Goal: Task Accomplishment & Management: Use online tool/utility

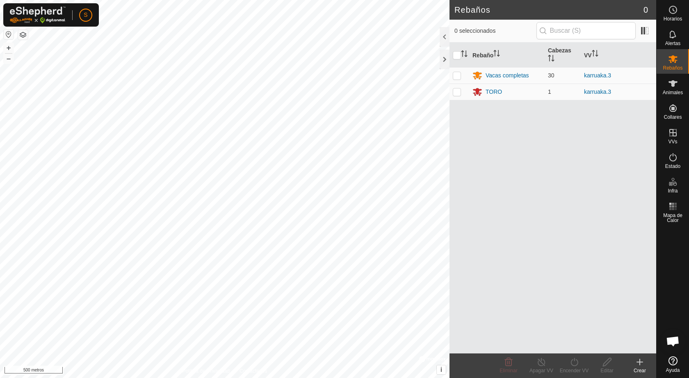
scroll to position [631, 0]
click at [7, 33] on button "button" at bounding box center [9, 35] width 10 height 10
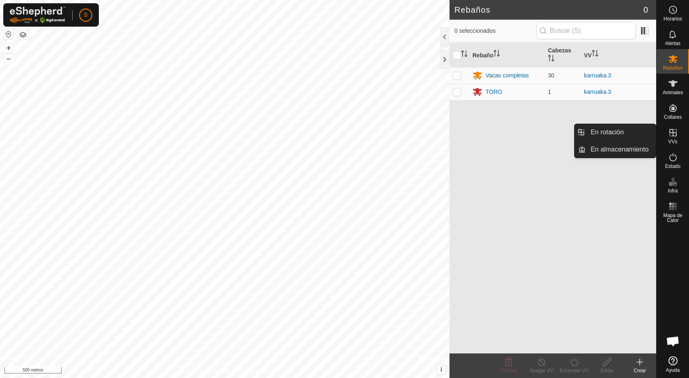
click at [674, 135] on icon at bounding box center [673, 133] width 10 height 10
click at [651, 134] on link "En rotación" at bounding box center [620, 132] width 70 height 16
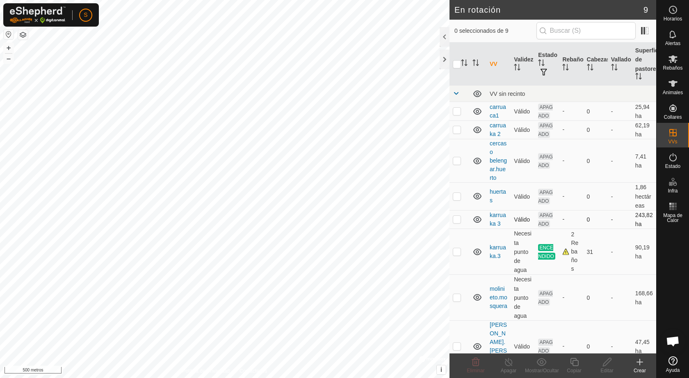
click at [458, 223] on p-checkbox at bounding box center [456, 219] width 8 height 7
click at [473, 360] on icon at bounding box center [476, 362] width 8 height 8
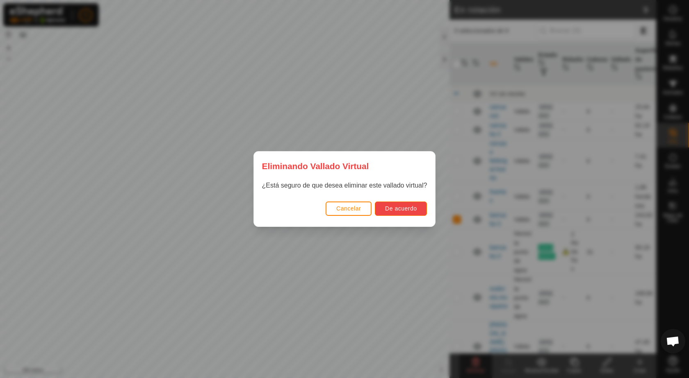
click at [389, 211] on font "De acuerdo" at bounding box center [401, 208] width 32 height 7
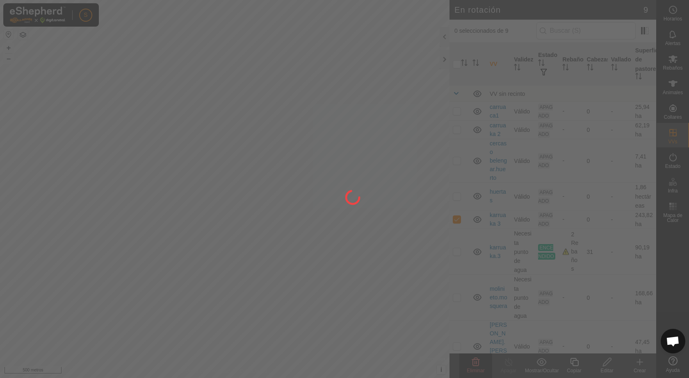
checkbox input "false"
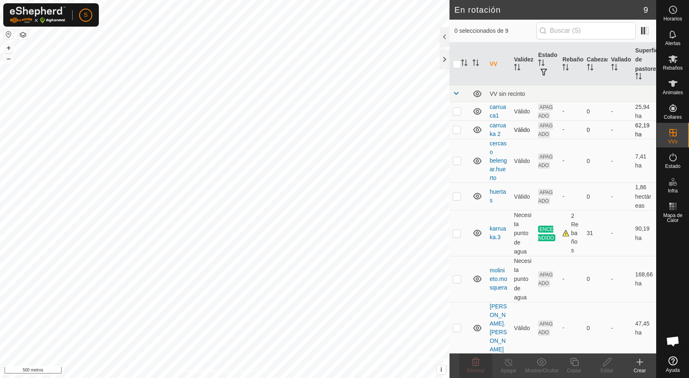
click at [479, 131] on icon at bounding box center [477, 130] width 10 height 10
click at [479, 130] on icon at bounding box center [477, 130] width 10 height 10
click at [475, 111] on icon at bounding box center [477, 112] width 10 height 10
click at [458, 114] on p-checkbox at bounding box center [456, 111] width 8 height 7
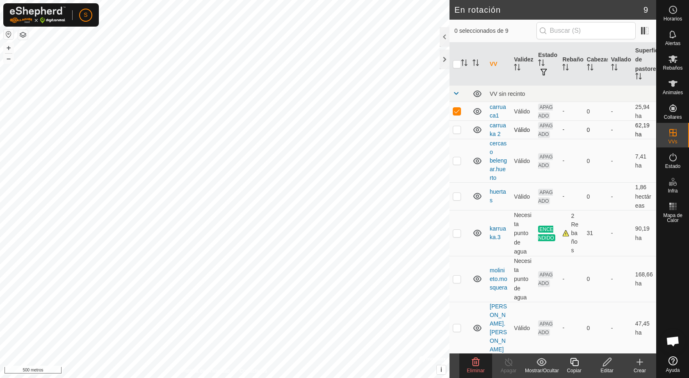
click at [477, 363] on icon at bounding box center [476, 362] width 8 height 8
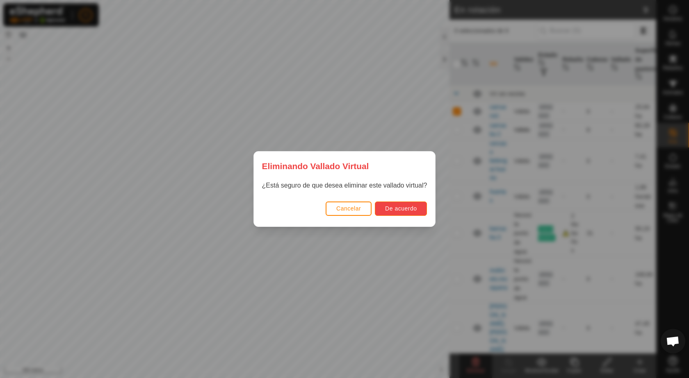
click at [405, 208] on font "De acuerdo" at bounding box center [401, 208] width 32 height 7
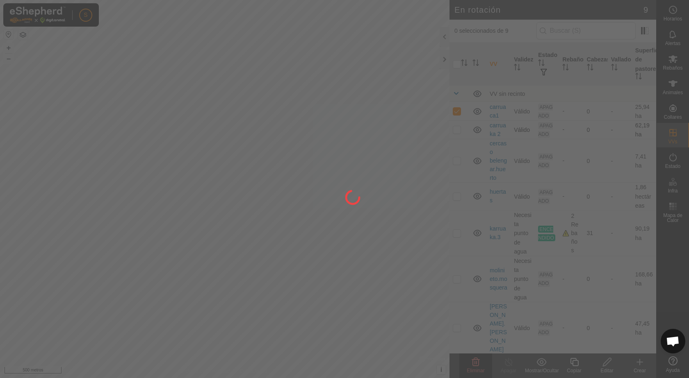
checkbox input "false"
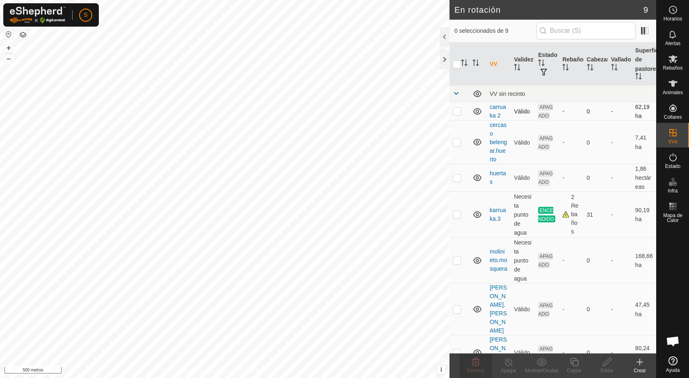
click at [458, 111] on p-checkbox at bounding box center [456, 111] width 8 height 7
checkbox input "true"
click at [610, 361] on icon at bounding box center [607, 362] width 8 height 8
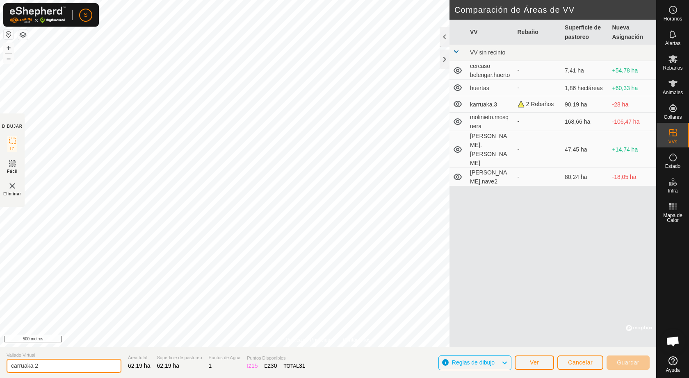
click at [58, 366] on input "carruaka 2" at bounding box center [64, 366] width 115 height 14
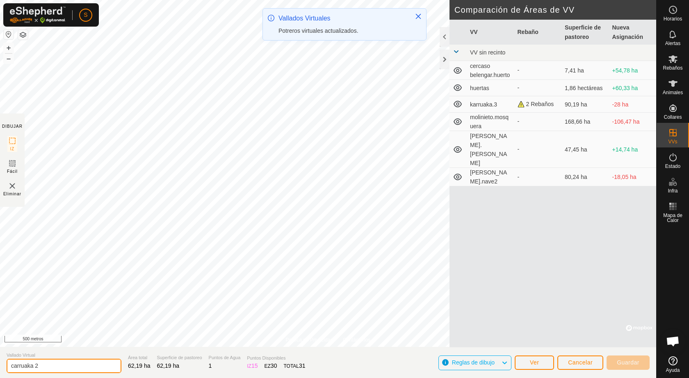
click at [14, 365] on input "carruaka 2" at bounding box center [64, 366] width 115 height 14
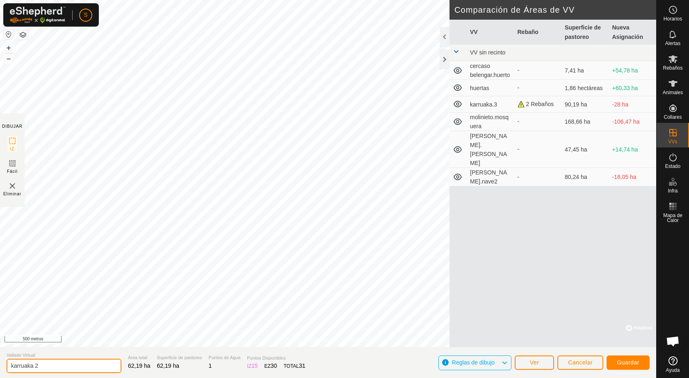
click at [49, 369] on input "karruaka 2" at bounding box center [64, 366] width 115 height 14
type input "karruaka 1"
click at [632, 364] on font "Guardar" at bounding box center [627, 362] width 23 height 7
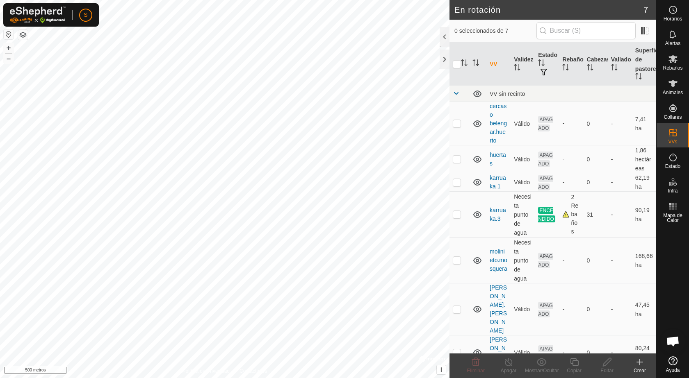
click at [314, 191] on div "S Horarios Alertas Rebaños Animales Collares VVs Estado Infra Mapa de Calor Ayu…" at bounding box center [344, 189] width 689 height 378
click at [456, 127] on p-checkbox at bounding box center [456, 123] width 8 height 7
checkbox input "false"
click at [457, 306] on p-checkbox at bounding box center [456, 309] width 8 height 7
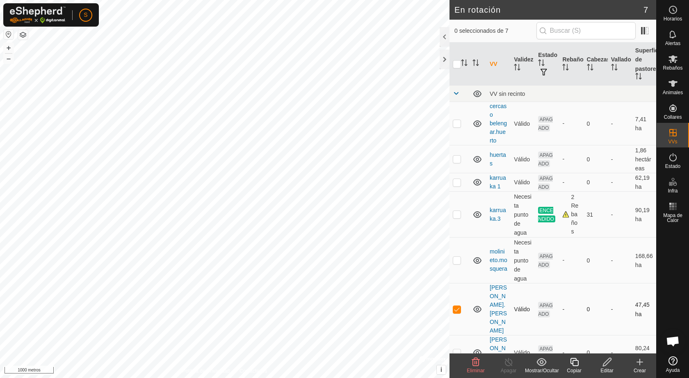
click at [457, 306] on p-checkbox at bounding box center [456, 309] width 8 height 7
checkbox input "false"
click at [456, 350] on p-checkbox at bounding box center [456, 353] width 8 height 7
checkbox input "false"
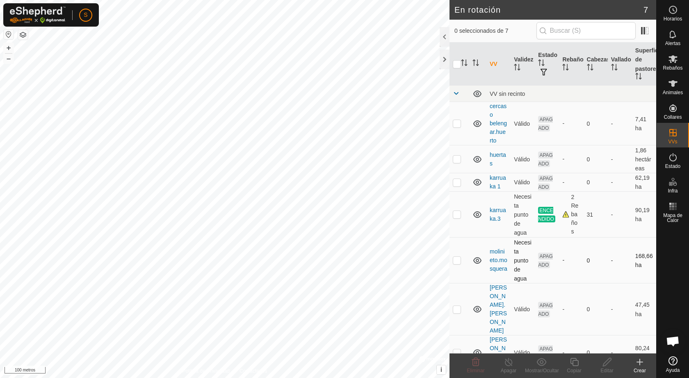
click at [457, 263] on p-checkbox at bounding box center [456, 260] width 8 height 7
checkbox input "true"
click at [605, 359] on icon at bounding box center [607, 362] width 10 height 10
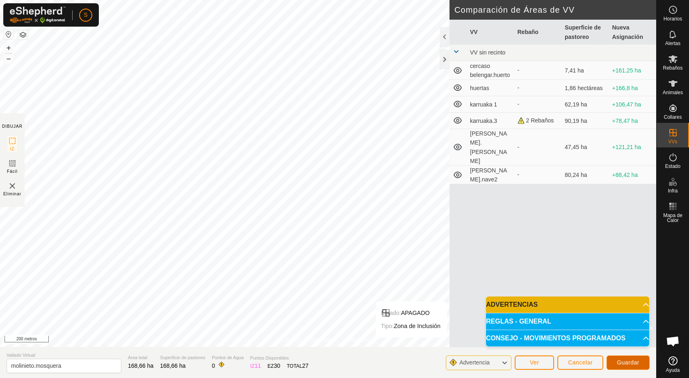
click at [630, 362] on font "Guardar" at bounding box center [627, 362] width 23 height 7
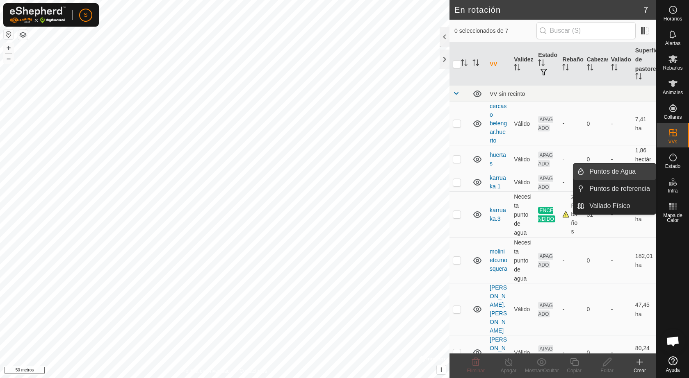
click at [617, 171] on link "Puntos de Agua" at bounding box center [619, 172] width 71 height 16
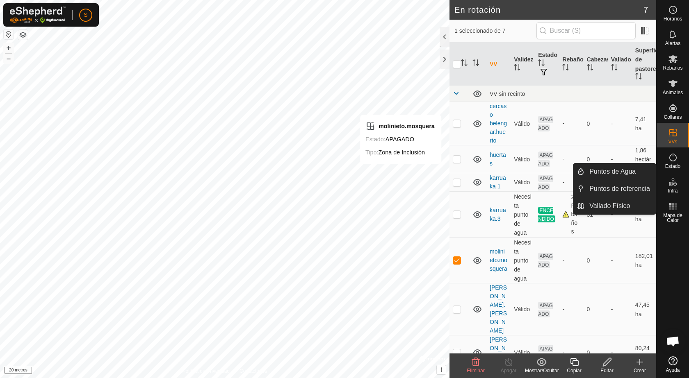
click at [672, 186] on icon at bounding box center [673, 182] width 10 height 10
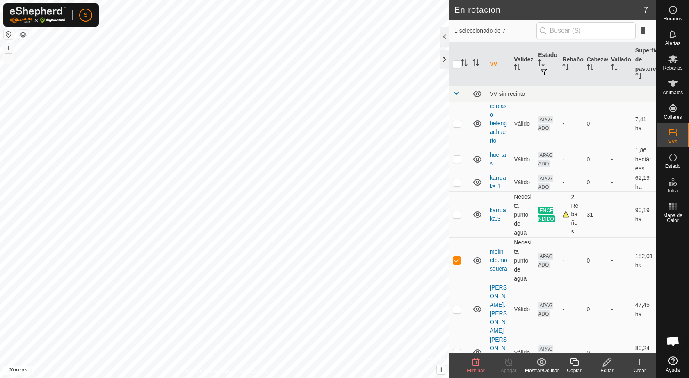
click at [442, 58] on div at bounding box center [444, 60] width 10 height 20
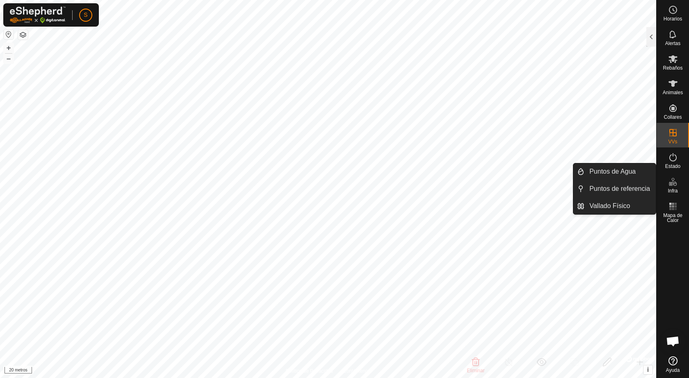
click at [674, 184] on icon at bounding box center [675, 184] width 4 height 5
click at [620, 170] on link "Puntos de Agua" at bounding box center [619, 172] width 71 height 16
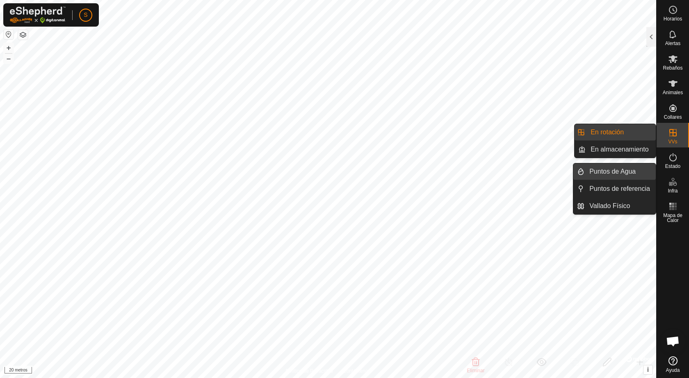
click at [633, 178] on link "Puntos de Agua" at bounding box center [619, 172] width 71 height 16
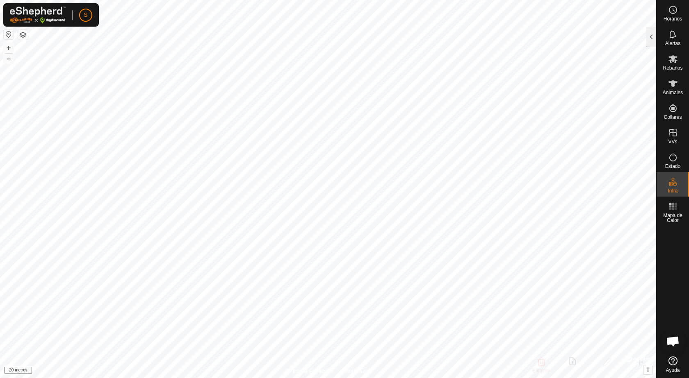
click at [647, 42] on div at bounding box center [651, 37] width 10 height 20
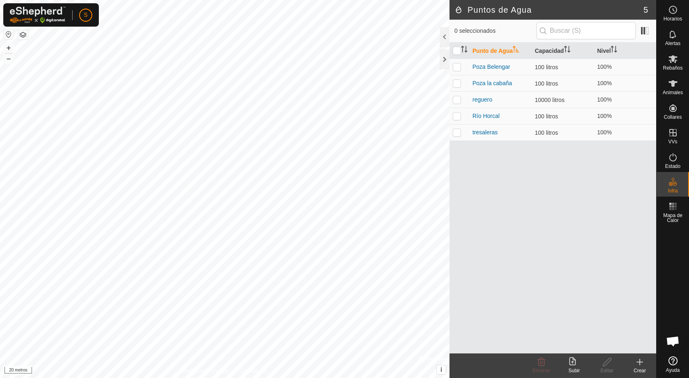
click at [638, 362] on icon at bounding box center [639, 362] width 10 height 10
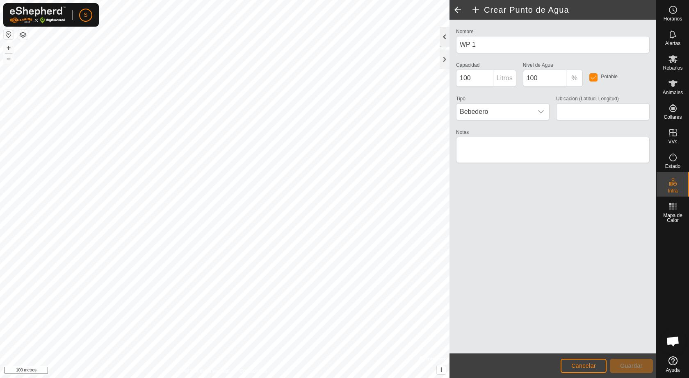
click at [445, 36] on div at bounding box center [444, 37] width 10 height 20
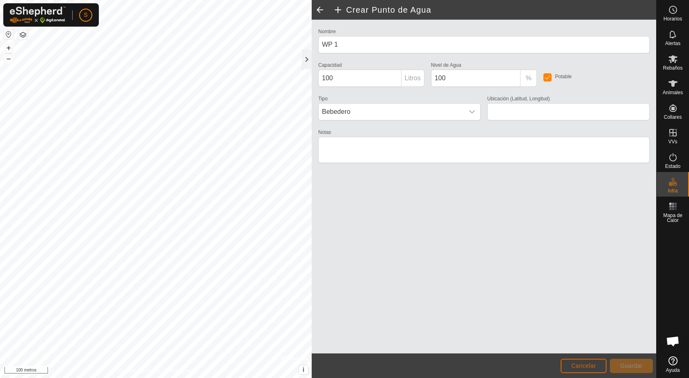
click at [582, 366] on font "Cancelar" at bounding box center [583, 366] width 25 height 7
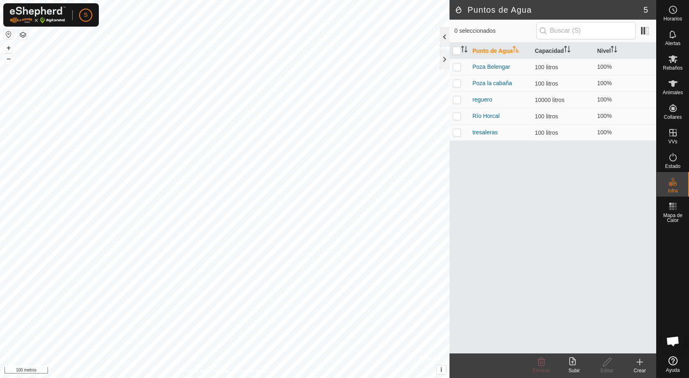
click at [445, 37] on div at bounding box center [444, 37] width 10 height 20
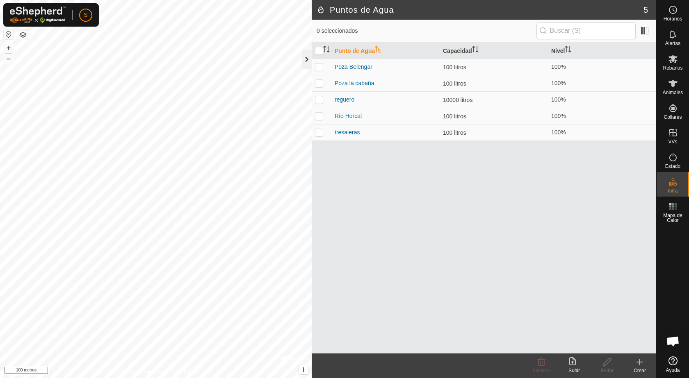
click at [305, 57] on div at bounding box center [307, 60] width 10 height 20
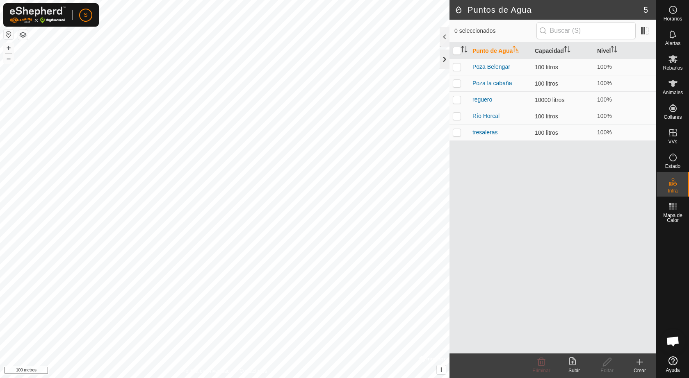
click at [444, 58] on div at bounding box center [444, 60] width 10 height 20
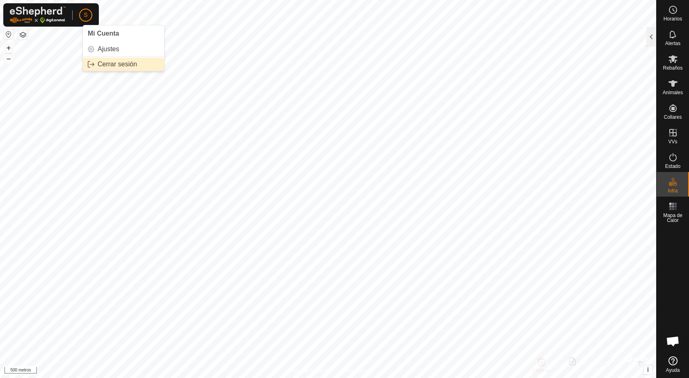
click at [106, 64] on link "Cerrar sesión" at bounding box center [123, 64] width 81 height 13
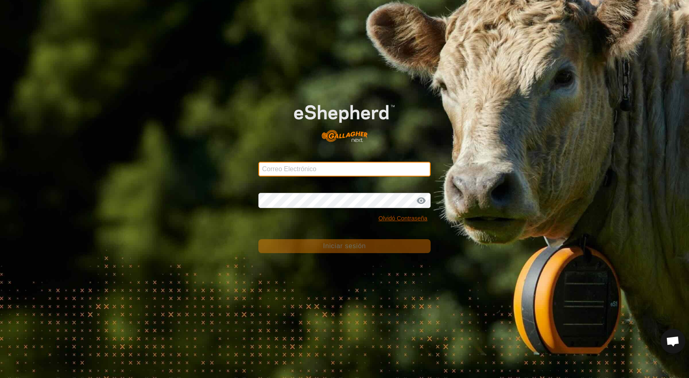
type input "[PERSON_NAME][EMAIL_ADDRESS][DOMAIN_NAME]"
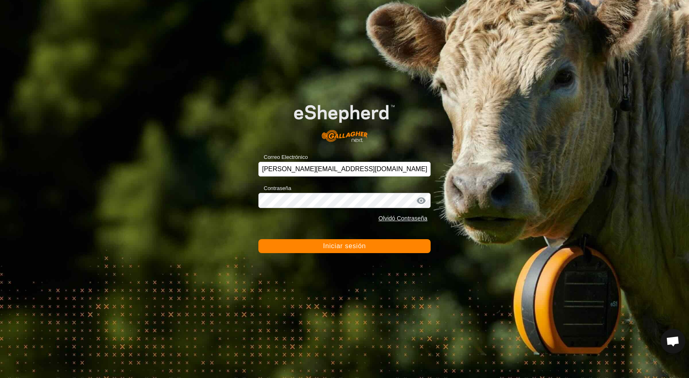
click at [368, 249] on button "Iniciar sesión" at bounding box center [344, 246] width 172 height 14
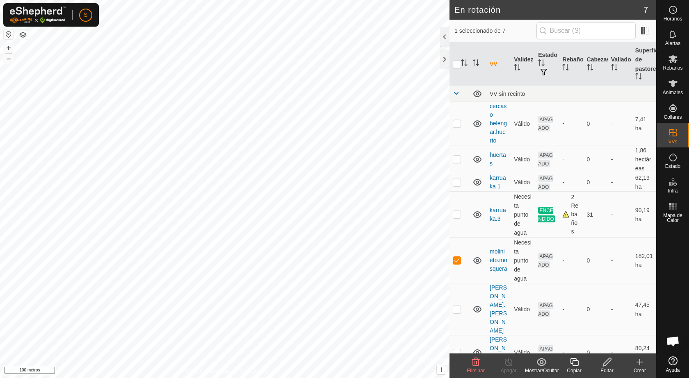
click at [605, 363] on icon at bounding box center [607, 362] width 10 height 10
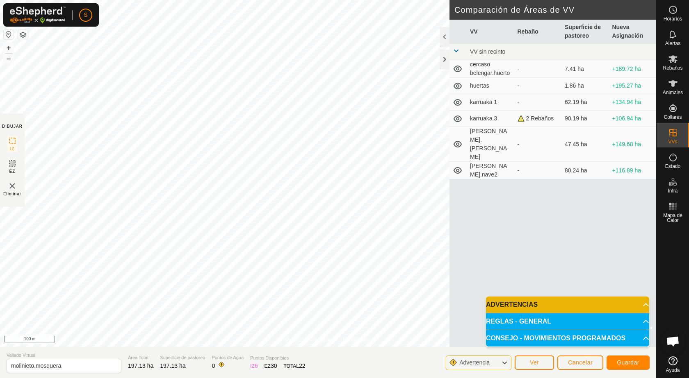
click at [552, 209] on div "Política de Privacidad Contáctenos Estado: APAGADO Tipo: Zona de Inclusión + – …" at bounding box center [328, 189] width 656 height 378
click at [633, 363] on span "Guardar" at bounding box center [627, 362] width 23 height 7
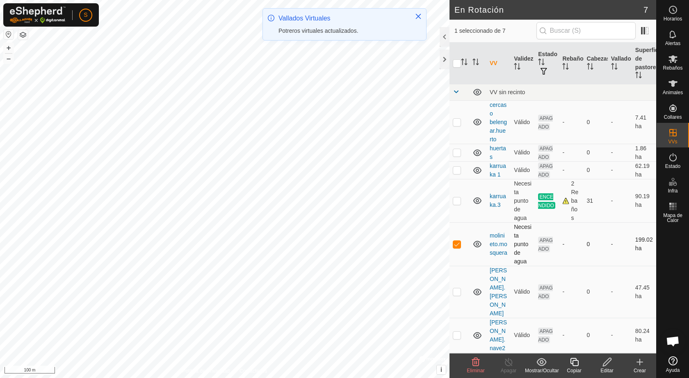
checkbox input "true"
click at [444, 39] on div at bounding box center [444, 37] width 10 height 20
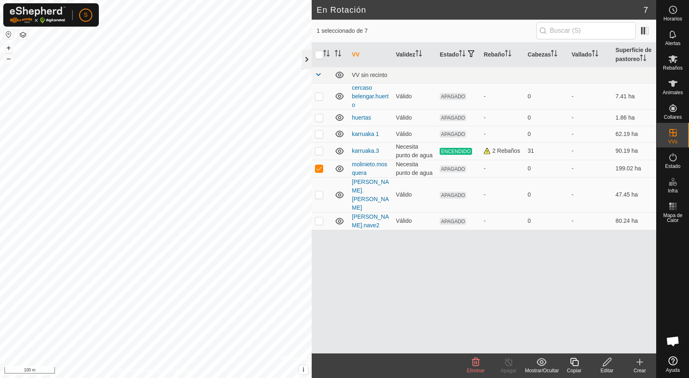
click at [305, 61] on div at bounding box center [307, 60] width 10 height 20
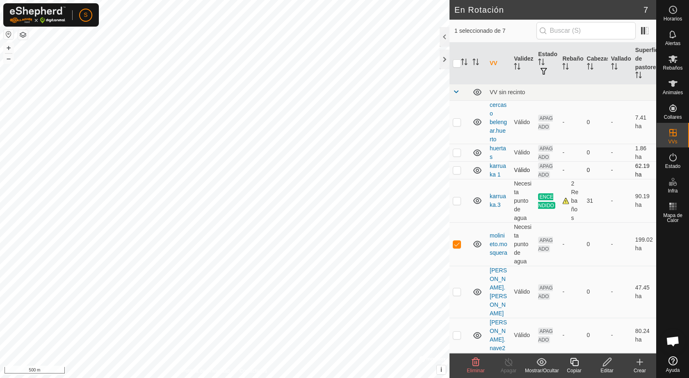
click at [457, 173] on p-tablecheckbox at bounding box center [456, 170] width 8 height 7
click at [455, 170] on p-checkbox at bounding box center [456, 170] width 8 height 7
checkbox input "false"
click at [456, 203] on p-checkbox at bounding box center [456, 201] width 8 height 7
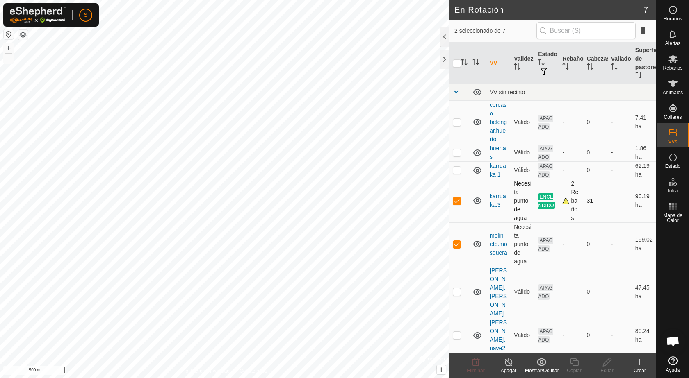
checkbox input "false"
click at [457, 245] on p-checkbox at bounding box center [456, 244] width 8 height 7
checkbox input "false"
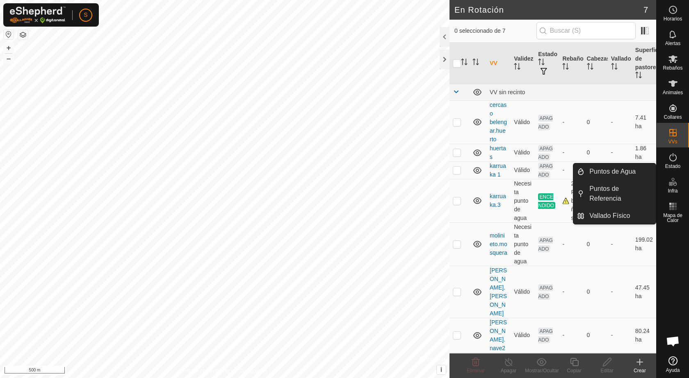
click at [673, 185] on icon at bounding box center [673, 182] width 10 height 10
click at [635, 174] on link "Puntos de Agua" at bounding box center [619, 172] width 71 height 16
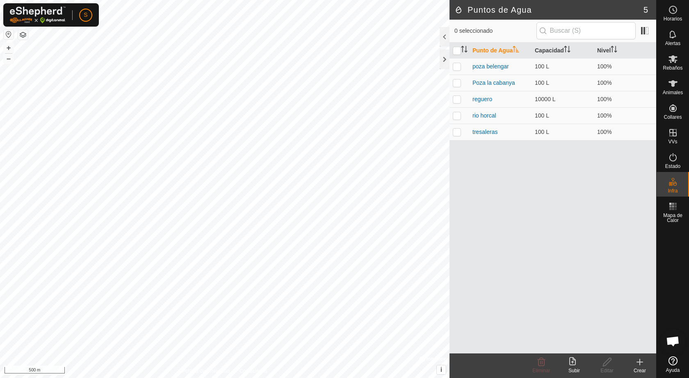
click at [637, 361] on icon at bounding box center [639, 362] width 10 height 10
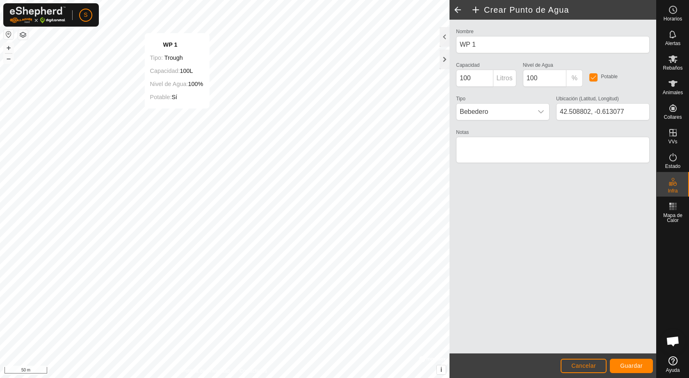
type input "42.508725, -0.612755"
click at [545, 112] on div "dropdown trigger" at bounding box center [540, 112] width 16 height 16
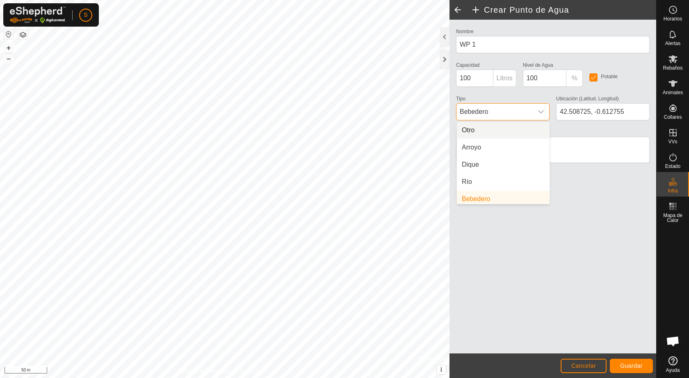
scroll to position [3, 0]
click at [521, 148] on li "Arroyo" at bounding box center [503, 144] width 93 height 16
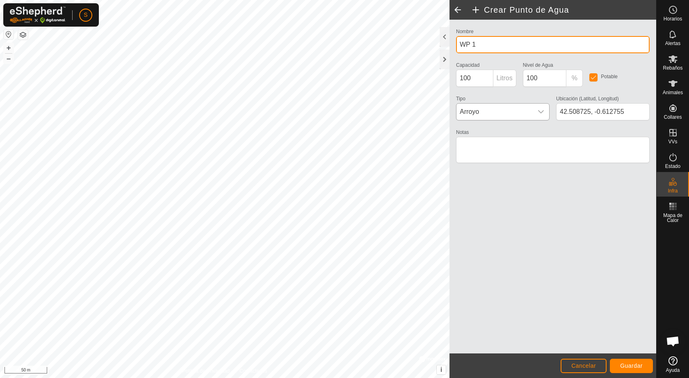
click at [480, 45] on input "WP 1" at bounding box center [552, 44] width 193 height 17
type input "W"
type input "[PERSON_NAME] [PERSON_NAME]"
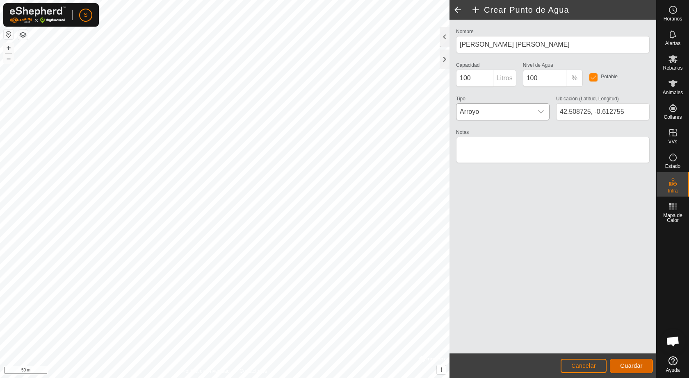
click at [640, 366] on span "Guardar" at bounding box center [631, 366] width 23 height 7
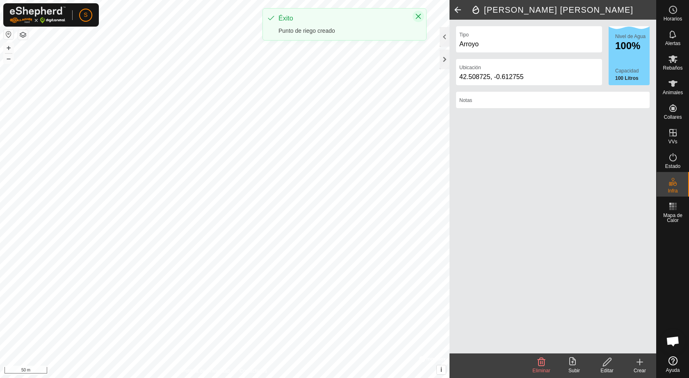
click at [419, 16] on icon "Close" at bounding box center [418, 16] width 5 height 5
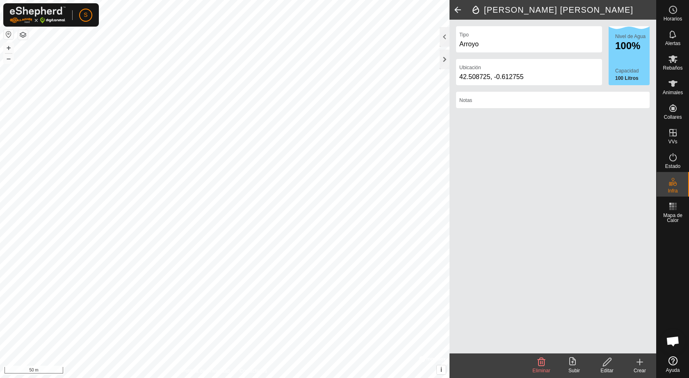
click at [637, 359] on icon at bounding box center [639, 362] width 10 height 10
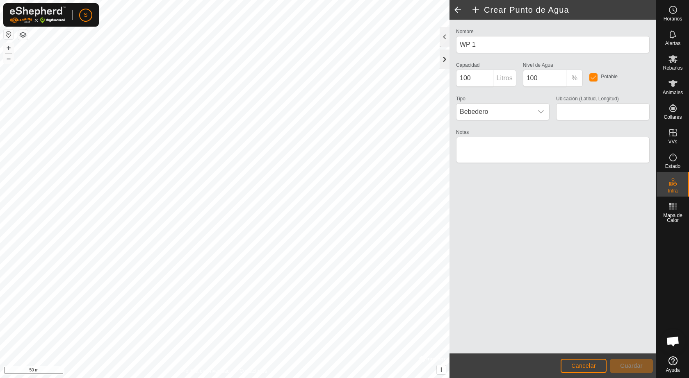
type input "42.514107, -0.618168"
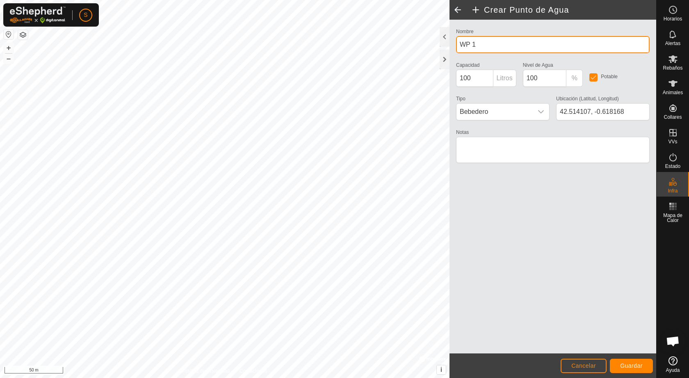
click at [475, 46] on input "WP 1" at bounding box center [552, 44] width 193 height 17
type input "W"
type input "barranco molinieto"
click at [543, 113] on icon "dropdown trigger" at bounding box center [540, 112] width 7 height 7
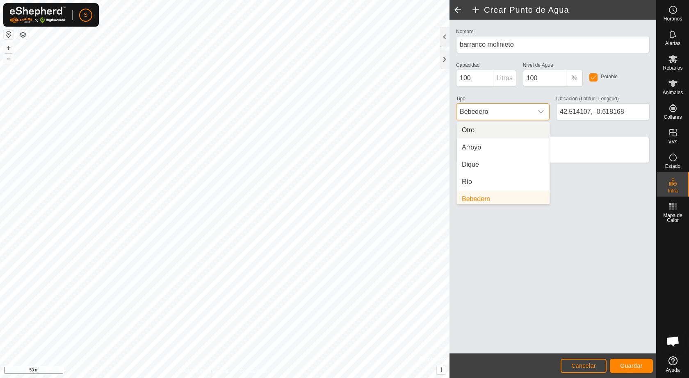
scroll to position [3, 0]
click at [504, 143] on li "Arroyo" at bounding box center [503, 144] width 93 height 16
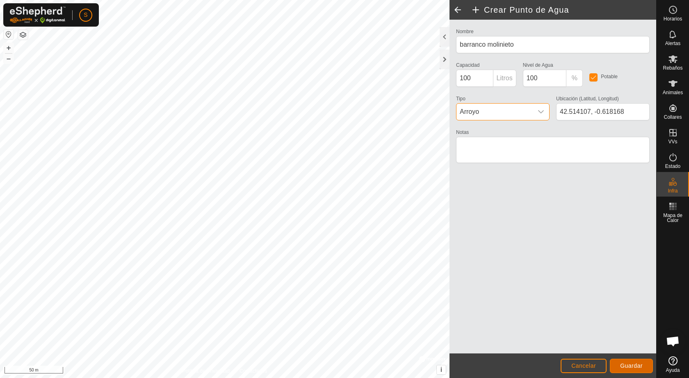
click at [639, 368] on span "Guardar" at bounding box center [631, 366] width 23 height 7
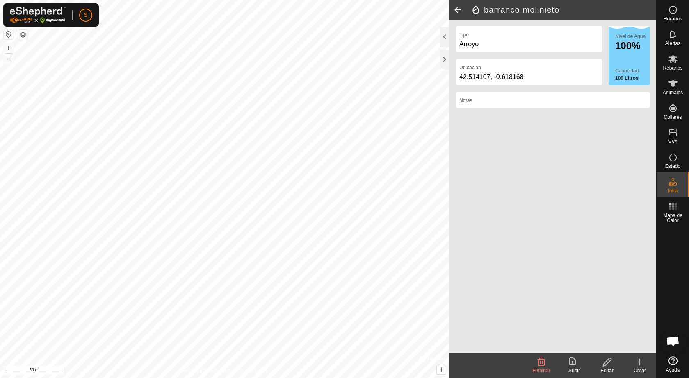
click at [636, 360] on icon at bounding box center [639, 362] width 10 height 10
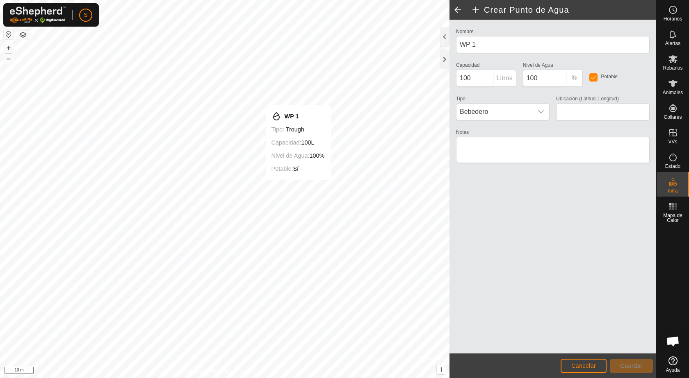
type input "42.510684, -0.608819"
click at [546, 115] on div "dropdown trigger" at bounding box center [540, 112] width 16 height 16
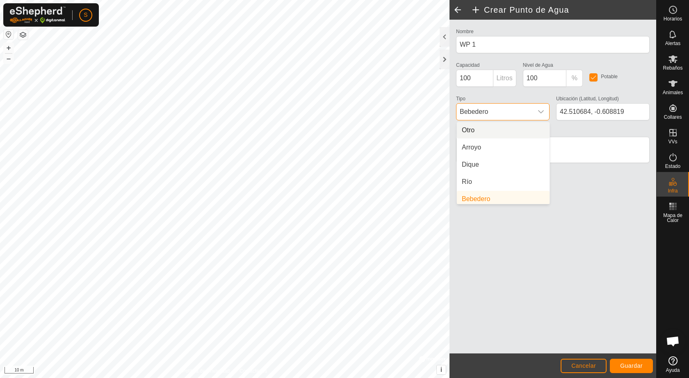
scroll to position [3, 0]
click at [512, 141] on li "Arroyo" at bounding box center [503, 144] width 93 height 16
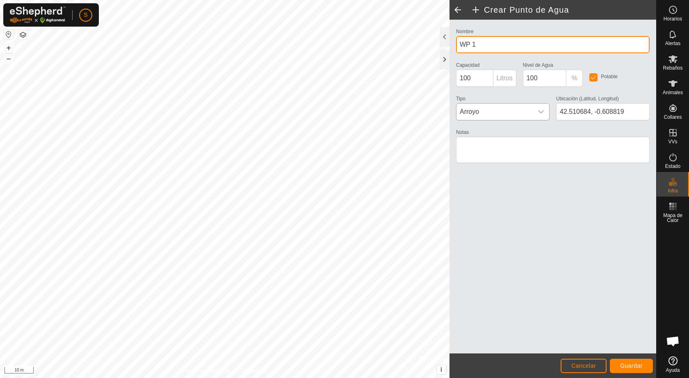
click at [486, 48] on input "WP 1" at bounding box center [552, 44] width 193 height 17
type input "W"
type input "ermita"
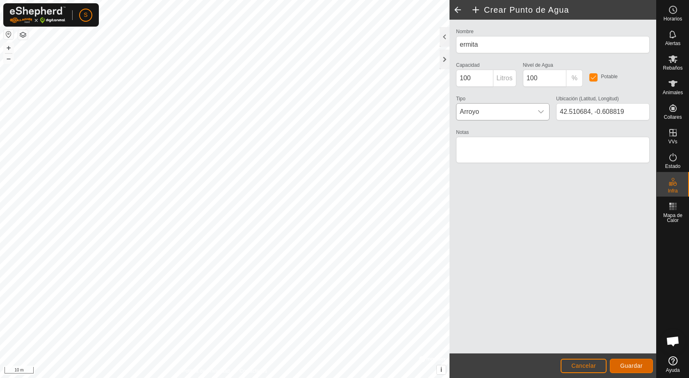
click at [632, 367] on span "Guardar" at bounding box center [631, 366] width 23 height 7
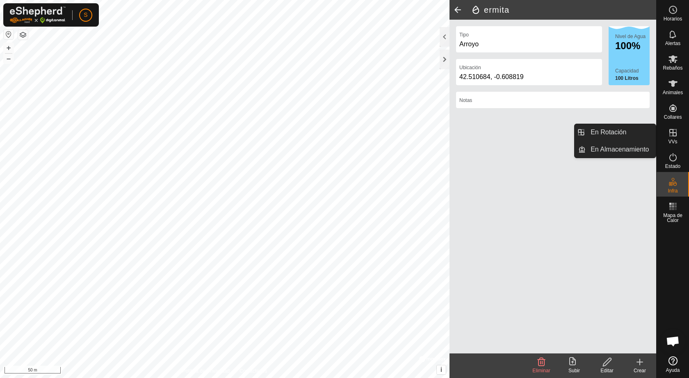
click at [673, 131] on icon at bounding box center [673, 133] width 10 height 10
click at [637, 134] on link "En Rotación" at bounding box center [620, 132] width 70 height 16
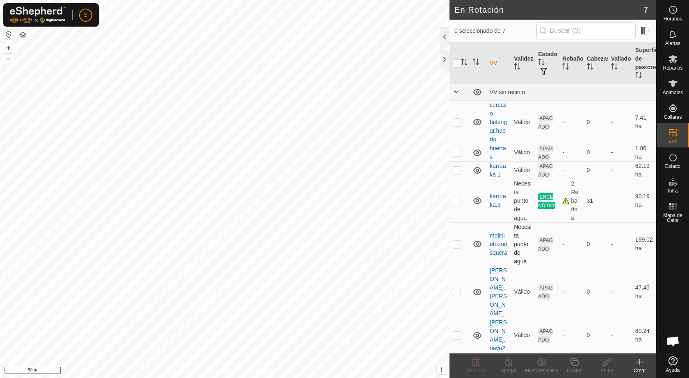
click at [456, 243] on p-checkbox at bounding box center [456, 244] width 8 height 7
checkbox input "true"
click at [607, 366] on icon at bounding box center [607, 362] width 10 height 10
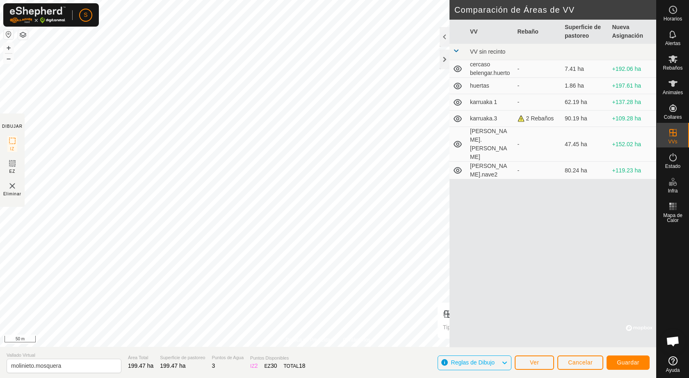
click at [454, 321] on div "Política de Privacidad Contáctenos Estado: APAGADO Tipo: Zona de Inclusión + – …" at bounding box center [328, 189] width 656 height 378
click at [626, 364] on span "Guardar" at bounding box center [627, 362] width 23 height 7
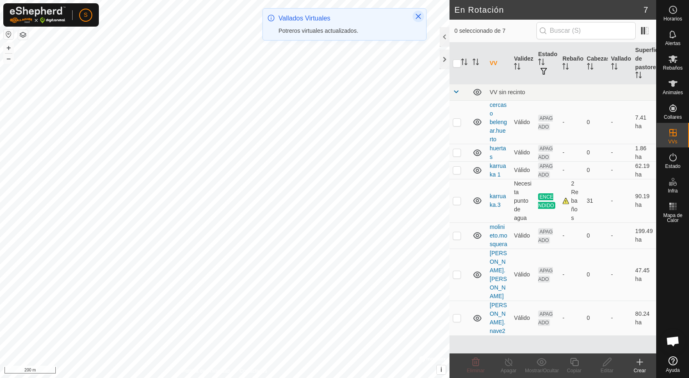
click at [419, 16] on icon "Close" at bounding box center [418, 16] width 7 height 7
